Goal: Transaction & Acquisition: Purchase product/service

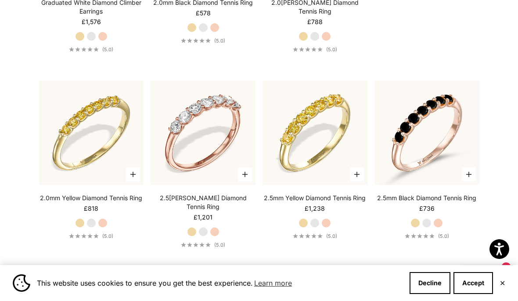
scroll to position [1248, 0]
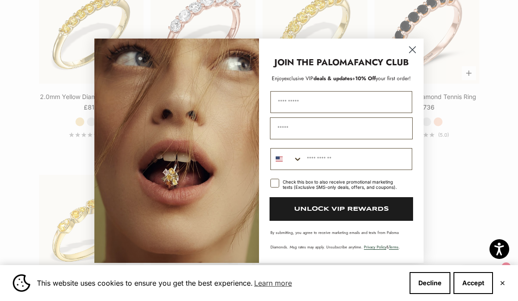
click at [411, 57] on circle "Close dialog" at bounding box center [412, 49] width 14 height 14
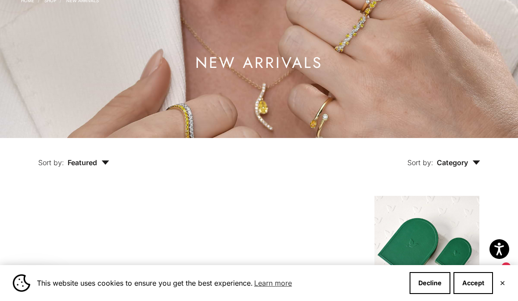
scroll to position [0, 0]
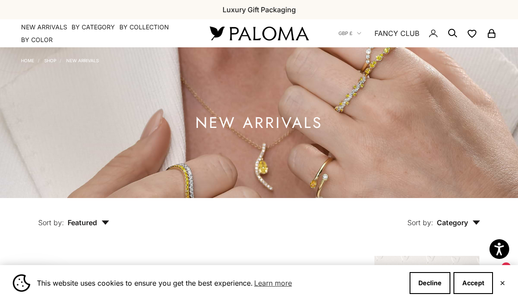
click at [25, 63] on link "Home" at bounding box center [27, 60] width 13 height 5
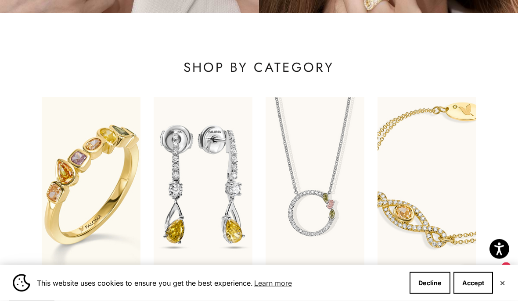
scroll to position [286, 0]
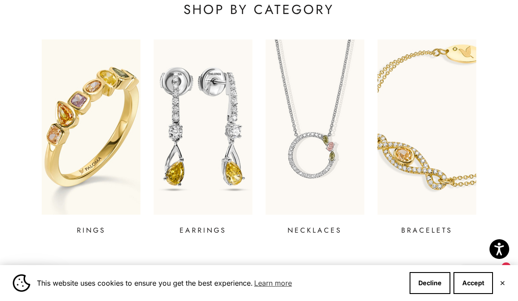
click at [205, 209] on img at bounding box center [203, 126] width 99 height 175
